Goal: Transaction & Acquisition: Purchase product/service

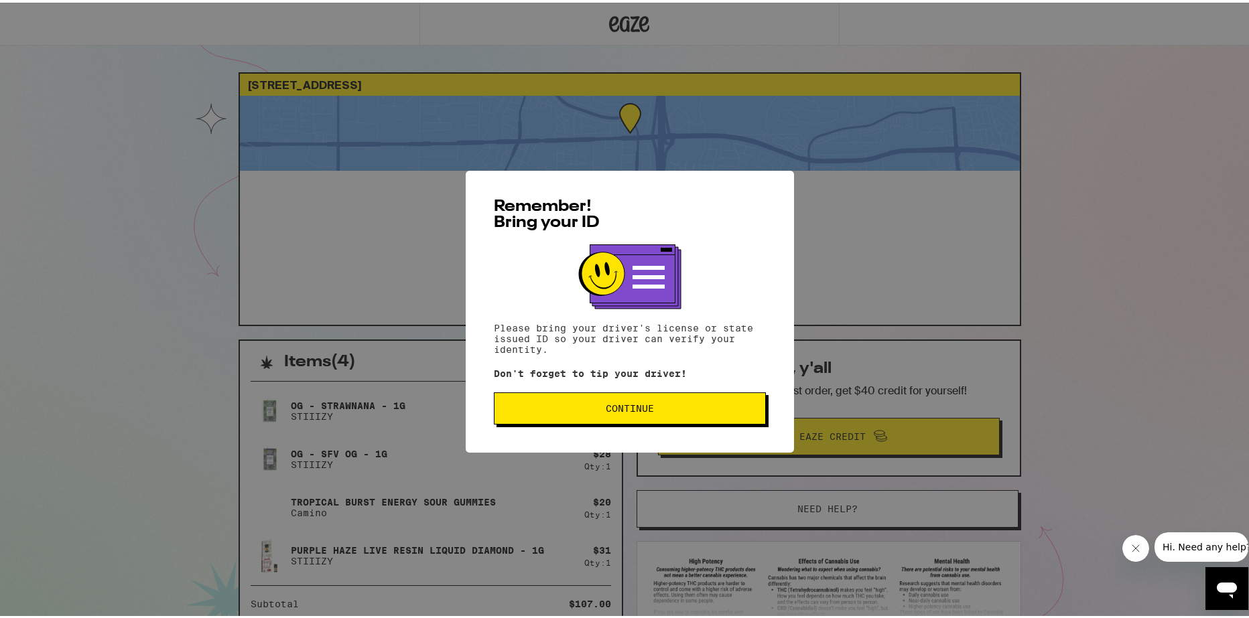
click at [649, 397] on button "Continue" at bounding box center [630, 406] width 272 height 32
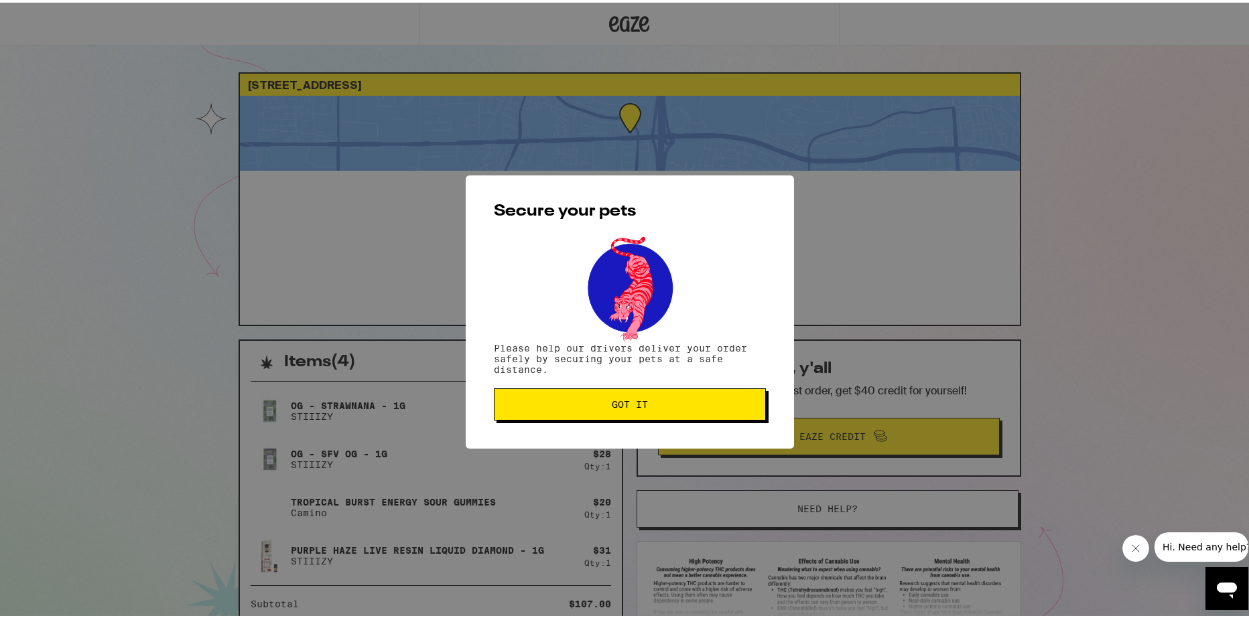
click at [651, 406] on span "Got it" at bounding box center [629, 401] width 249 height 9
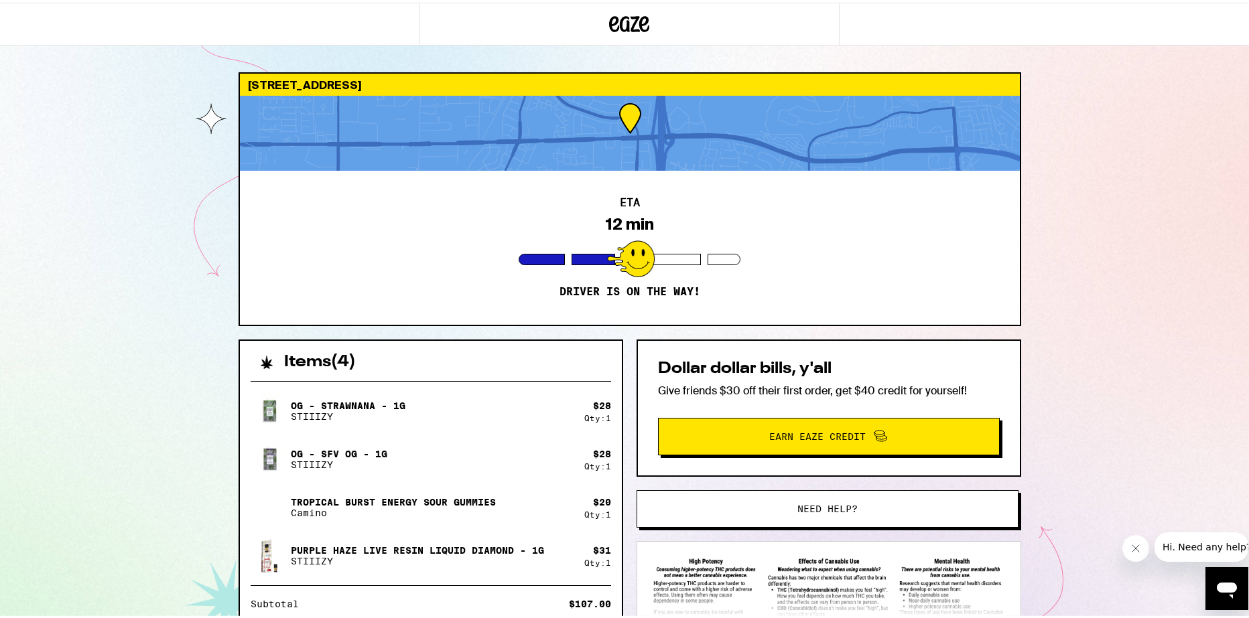
click at [620, 238] on div at bounding box center [631, 256] width 48 height 37
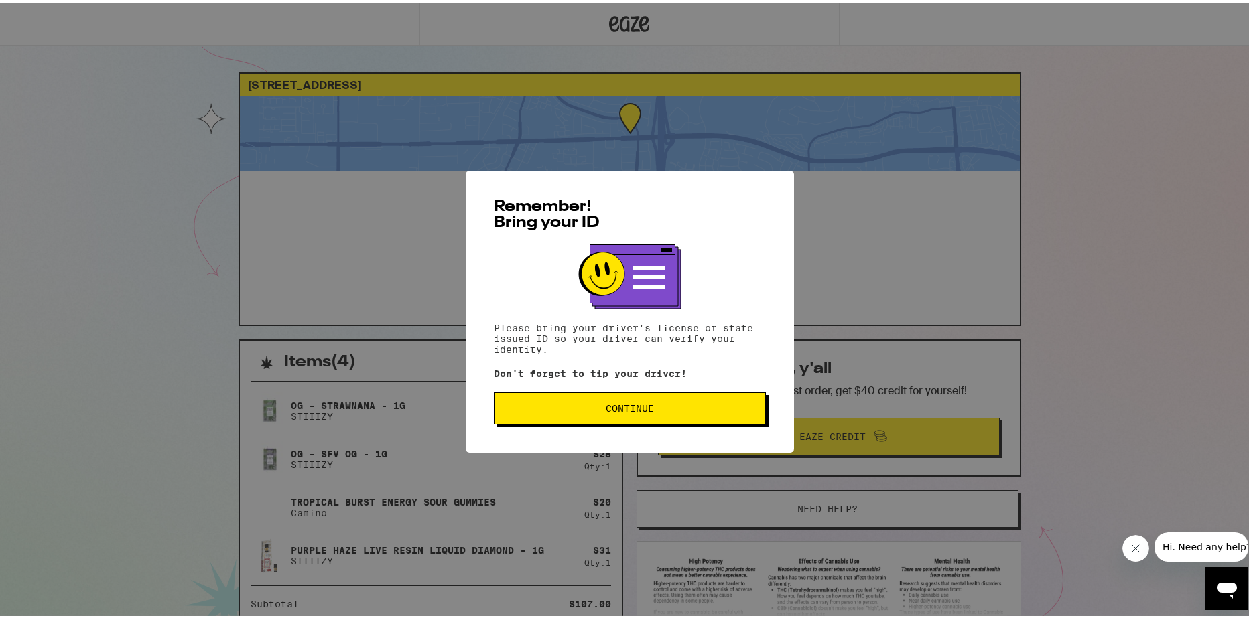
click at [584, 409] on span "Continue" at bounding box center [629, 405] width 249 height 9
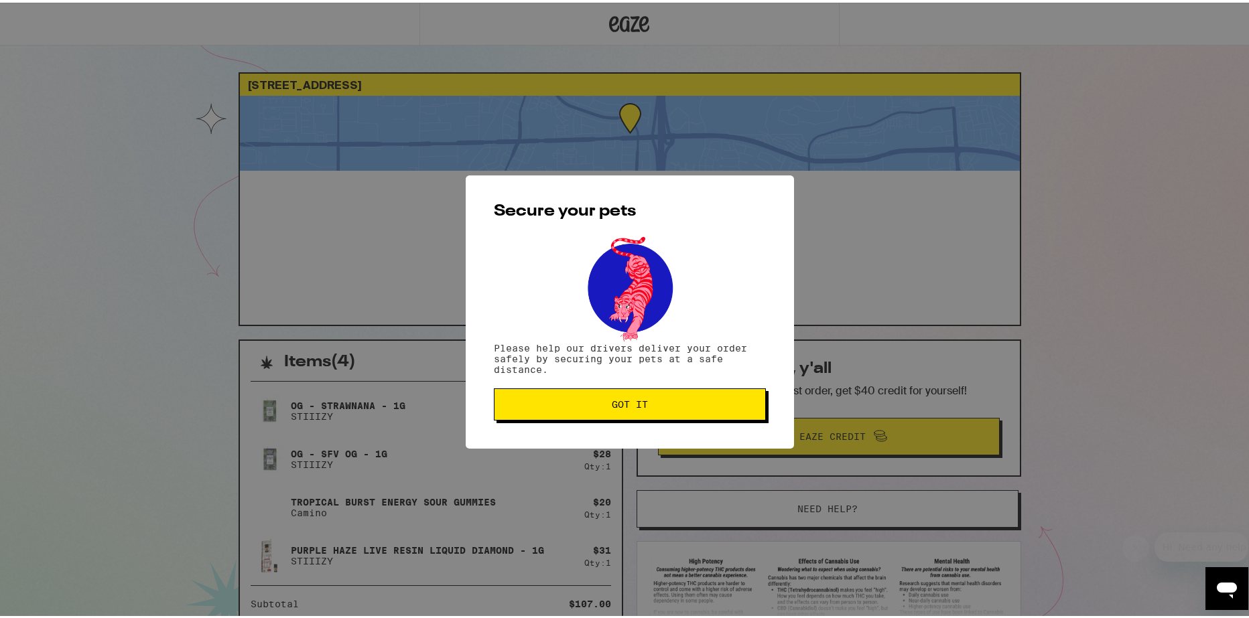
click at [585, 409] on button "Got it" at bounding box center [630, 402] width 272 height 32
